Goal: Find contact information: Obtain details needed to contact an individual or organization

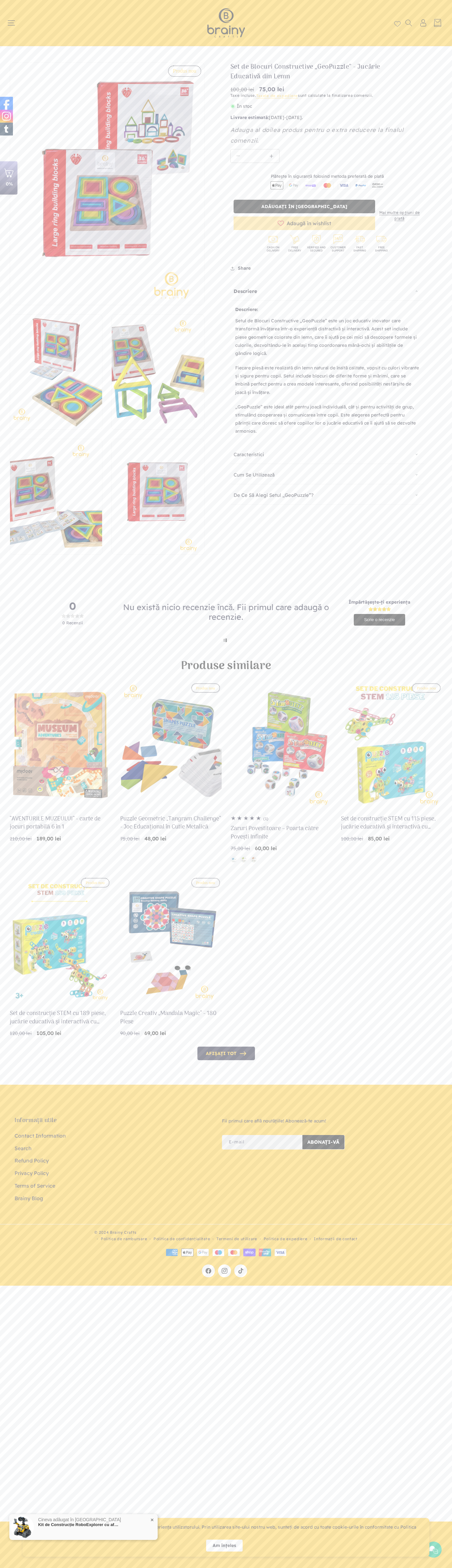
click at [40, 1136] on link "Contact Information" at bounding box center [40, 1136] width 51 height 11
click at [319, 2] on header "Home Shop Kituri de construcție Roboți S.T.E.M. Accesorii S.T.E.M. Puzzle Cum c…" at bounding box center [226, 23] width 452 height 46
click at [448, 212] on div "Produs nou Salt la informațiile despre produs Deschide conținutul media 1 într-…" at bounding box center [226, 308] width 452 height 492
click at [183, 1567] on html "x by Timesact" at bounding box center [226, 784] width 452 height 1568
click at [10, 429] on button "Deschide conținutul media 2 într-o fereastră modală" at bounding box center [10, 429] width 0 height 0
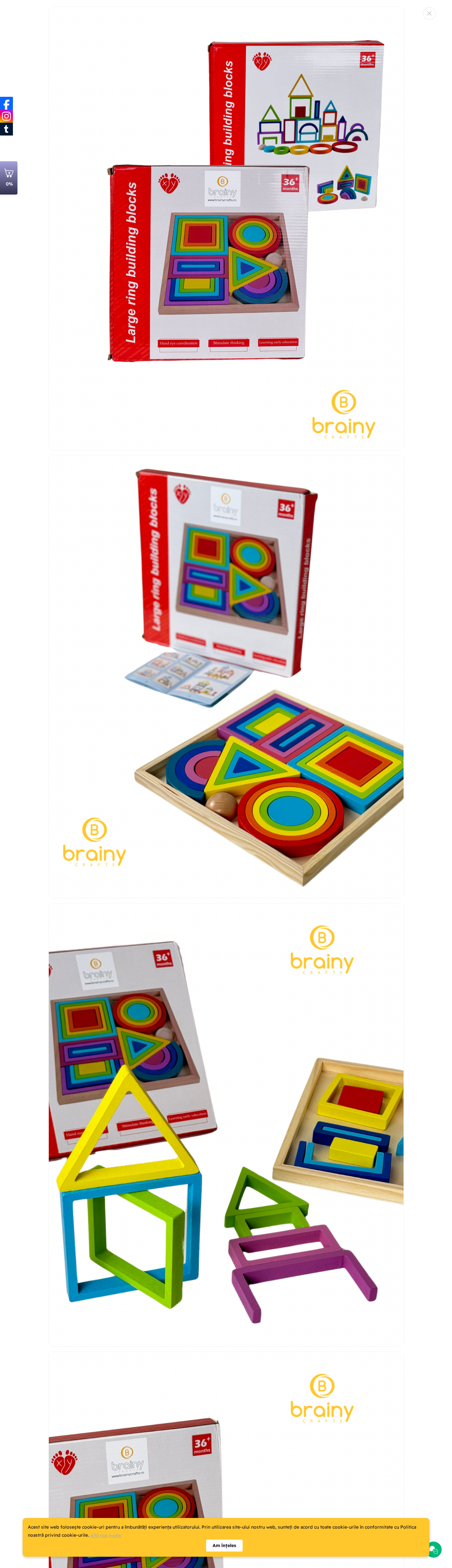
scroll to position [455, 0]
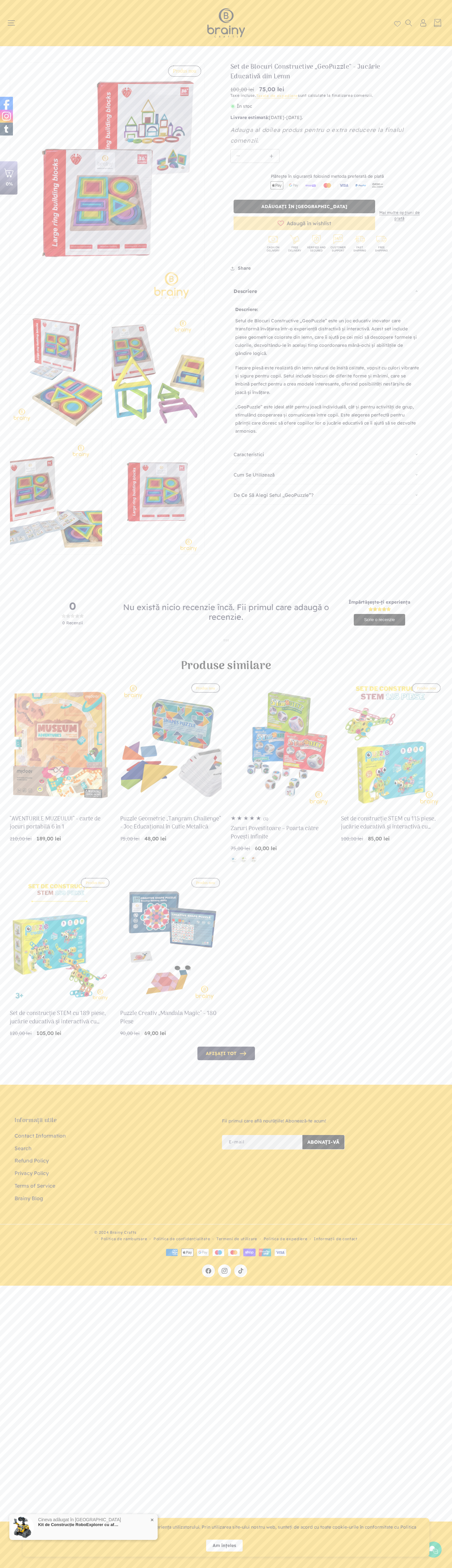
click at [259, 89] on span "75,00 lei" at bounding box center [271, 89] width 25 height 9
click at [244, 89] on s "100,00 lei" at bounding box center [242, 89] width 24 height 8
click at [7, 116] on img at bounding box center [6, 116] width 13 height 13
click at [255, 156] on input "*" at bounding box center [255, 156] width 19 height 13
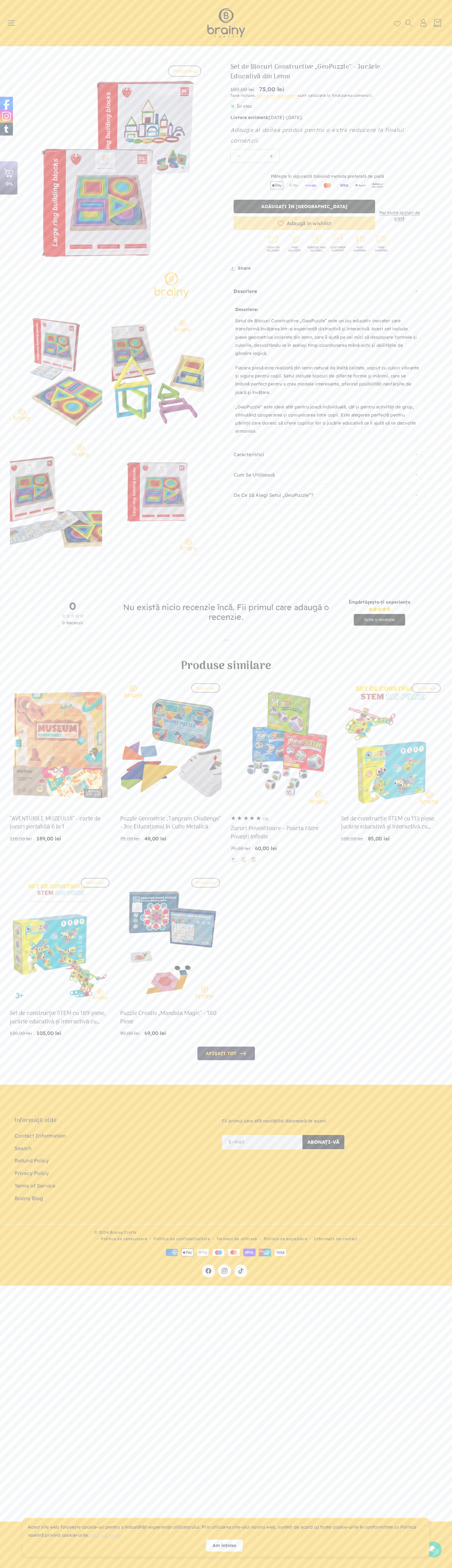
click at [305, 255] on icon at bounding box center [295, 244] width 22 height 22
click at [96, 21] on header "Home Shop Kituri de construcție Roboți S.T.E.M. Accesorii S.T.E.M. Puzzle Cum c…" at bounding box center [226, 23] width 452 height 46
click at [429, 1320] on div "Informații utile Contact Information Search Refund Policy Privacy Policy Terms …" at bounding box center [226, 1295] width 452 height 452
click at [51, 1567] on html "x by Timesact" at bounding box center [226, 784] width 452 height 1568
click at [18, 1277] on div "© 2024 Brainy Crafts Politica de rambursare Politica de confidențialitate Terme…" at bounding box center [226, 1253] width 433 height 57
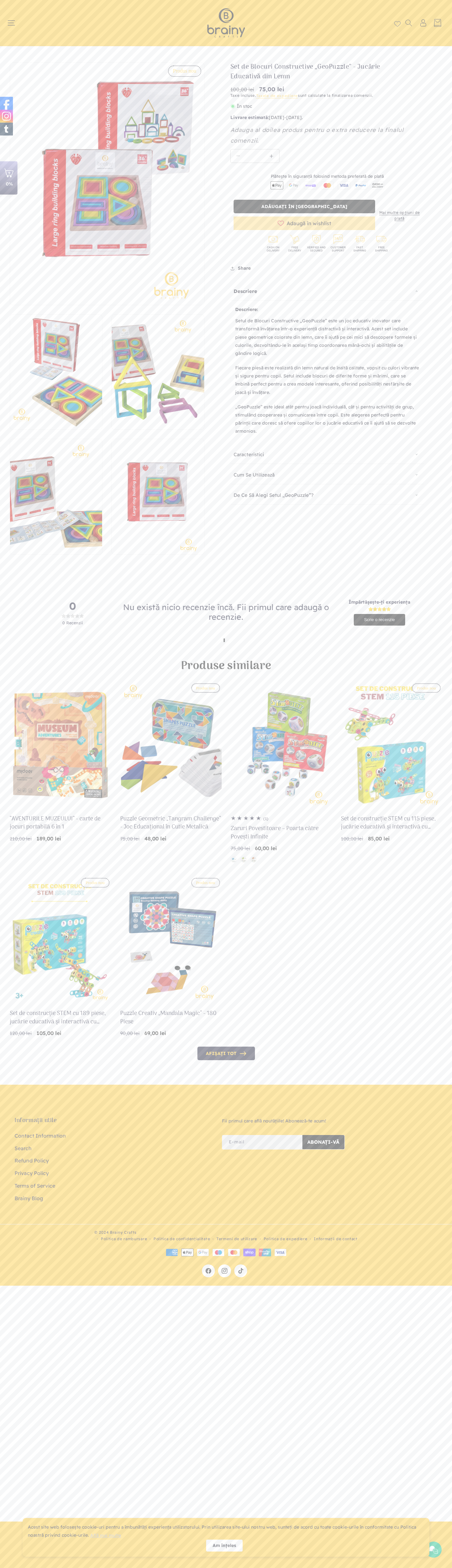
click at [259, 89] on span "75,00 lei" at bounding box center [271, 89] width 25 height 9
click at [244, 89] on s "100,00 lei" at bounding box center [242, 89] width 24 height 8
click at [7, 103] on img at bounding box center [6, 103] width 13 height 13
click at [255, 156] on input "*" at bounding box center [255, 156] width 19 height 13
